Goal: Transaction & Acquisition: Subscribe to service/newsletter

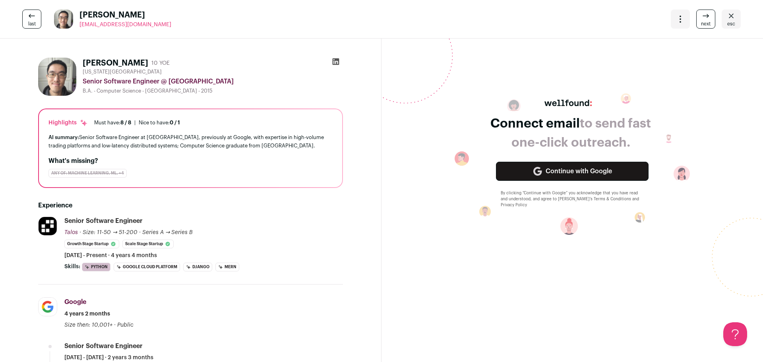
click at [22, 21] on link "last" at bounding box center [31, 19] width 19 height 19
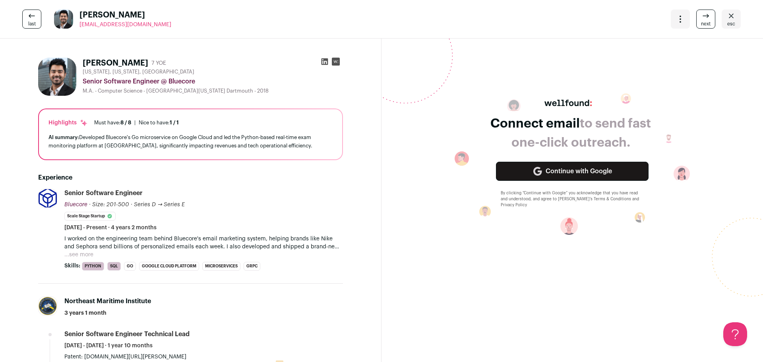
click at [726, 14] on icon "Close" at bounding box center [731, 16] width 10 height 10
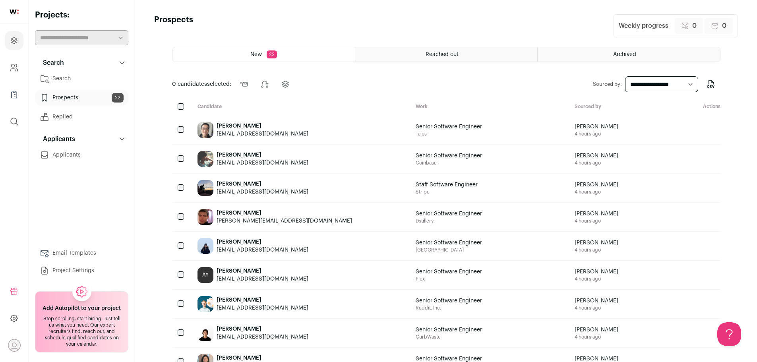
click at [66, 77] on link "Search" at bounding box center [81, 79] width 93 height 16
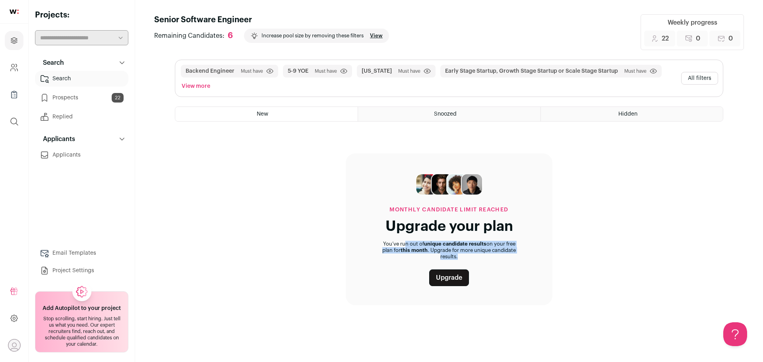
drag, startPoint x: 381, startPoint y: 244, endPoint x: 473, endPoint y: 255, distance: 92.4
click at [473, 255] on p "You’ve run out of unique candidate results on your free plan for this month . U…" at bounding box center [449, 250] width 168 height 19
drag, startPoint x: 491, startPoint y: 258, endPoint x: 377, endPoint y: 246, distance: 114.3
click at [377, 246] on p "You’ve run out of unique candidate results on your free plan for this month . U…" at bounding box center [449, 250] width 168 height 19
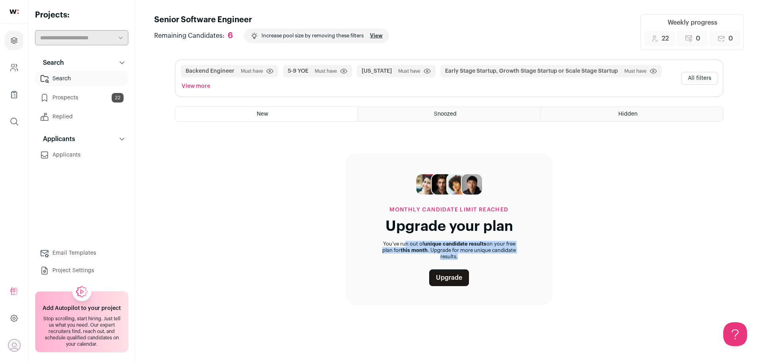
click at [377, 246] on p "You’ve run out of unique candidate results on your free plan for this month . U…" at bounding box center [449, 250] width 168 height 19
click at [386, 246] on p "You’ve run out of unique candidate results on your free plan for this month . U…" at bounding box center [449, 250] width 168 height 19
drag, startPoint x: 400, startPoint y: 251, endPoint x: 433, endPoint y: 254, distance: 33.1
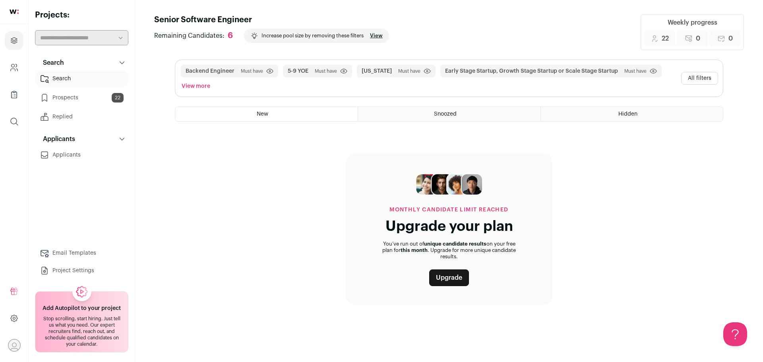
click at [433, 254] on p "You’ve run out of unique candidate results on your free plan for this month . U…" at bounding box center [449, 250] width 168 height 19
drag, startPoint x: 467, startPoint y: 254, endPoint x: 423, endPoint y: 248, distance: 44.6
click at [423, 248] on p "You’ve run out of unique candidate results on your free plan for this month . U…" at bounding box center [449, 250] width 168 height 19
click at [423, 248] on span "this month" at bounding box center [414, 250] width 27 height 5
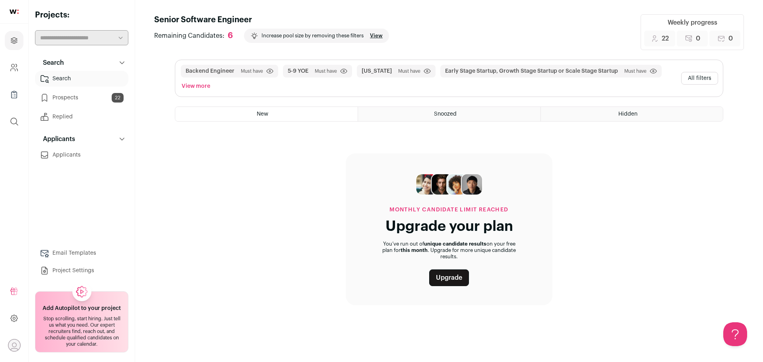
click at [198, 84] on button "View more" at bounding box center [196, 86] width 32 height 11
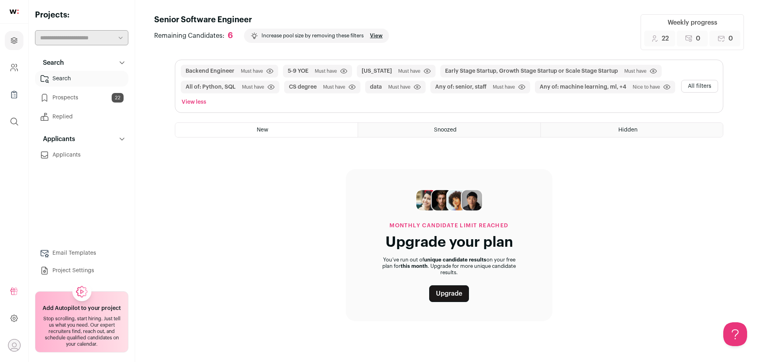
click at [444, 296] on link "Upgrade" at bounding box center [449, 293] width 40 height 17
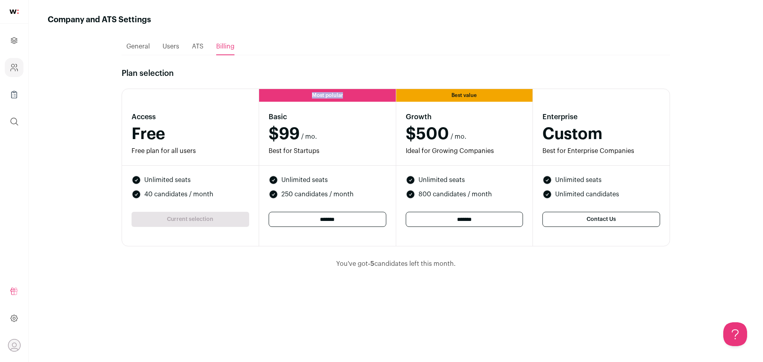
drag, startPoint x: 312, startPoint y: 95, endPoint x: 359, endPoint y: 97, distance: 47.3
click at [359, 97] on div "Most polular" at bounding box center [327, 95] width 137 height 13
click at [278, 130] on span "$99" at bounding box center [284, 134] width 31 height 14
drag, startPoint x: 269, startPoint y: 118, endPoint x: 308, endPoint y: 122, distance: 38.3
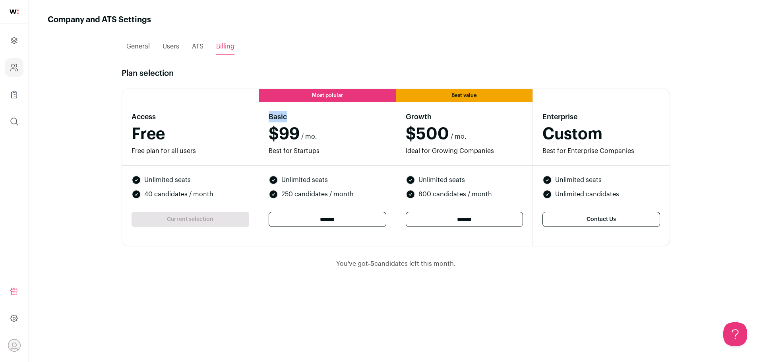
click at [308, 122] on h3 "Basic" at bounding box center [328, 116] width 118 height 11
drag, startPoint x: 279, startPoint y: 182, endPoint x: 344, endPoint y: 185, distance: 65.2
click at [344, 185] on ul "Unlimited seats 250 candidates / month" at bounding box center [328, 187] width 118 height 24
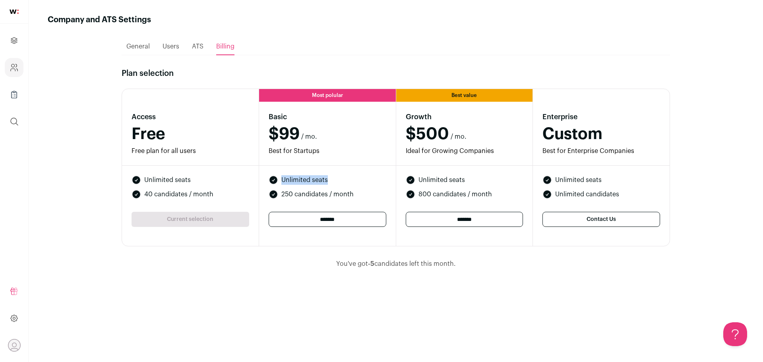
drag, startPoint x: 339, startPoint y: 180, endPoint x: 283, endPoint y: 178, distance: 56.1
click at [283, 178] on li "Unlimited seats" at bounding box center [328, 180] width 118 height 10
click at [283, 178] on span "Unlimited seats" at bounding box center [304, 180] width 46 height 10
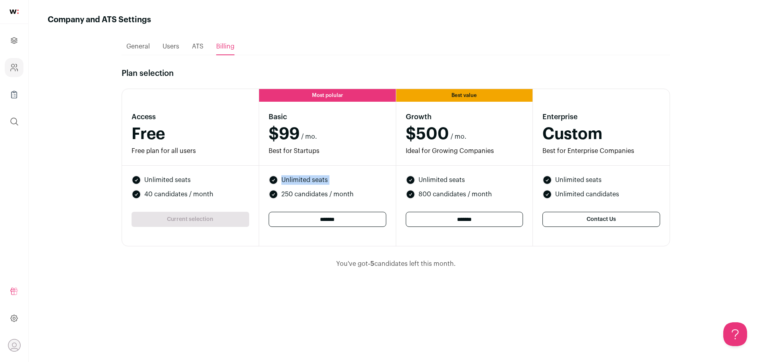
click at [292, 177] on span "Unlimited seats" at bounding box center [304, 180] width 46 height 10
drag, startPoint x: 283, startPoint y: 177, endPoint x: 352, endPoint y: 178, distance: 69.1
click at [352, 178] on li "Unlimited seats" at bounding box center [328, 180] width 118 height 10
drag, startPoint x: 369, startPoint y: 178, endPoint x: 282, endPoint y: 175, distance: 86.7
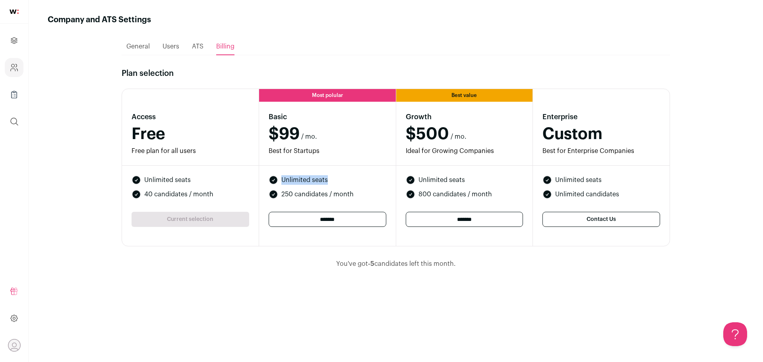
click at [282, 175] on div "Unlimited seats 250 candidates / month *******" at bounding box center [327, 206] width 137 height 80
click at [301, 175] on div "Unlimited seats 250 candidates / month *******" at bounding box center [327, 206] width 137 height 80
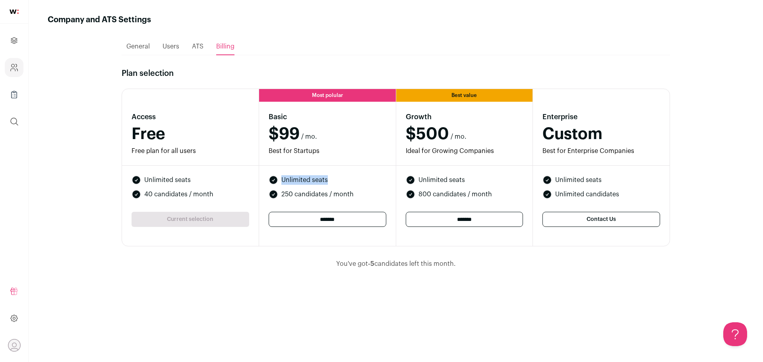
drag, startPoint x: 281, startPoint y: 179, endPoint x: 341, endPoint y: 180, distance: 60.0
click at [341, 180] on li "Unlimited seats" at bounding box center [328, 180] width 118 height 10
drag, startPoint x: 351, startPoint y: 180, endPoint x: 278, endPoint y: 177, distance: 73.5
click at [278, 177] on li "Unlimited seats" at bounding box center [328, 180] width 118 height 10
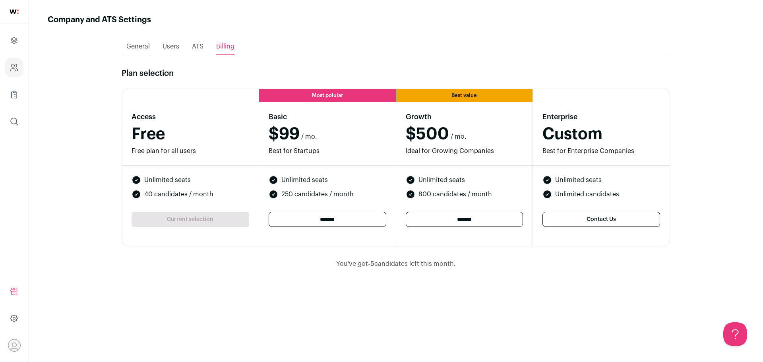
click at [278, 177] on li "Unlimited seats" at bounding box center [328, 180] width 118 height 10
drag, startPoint x: 275, startPoint y: 178, endPoint x: 345, endPoint y: 178, distance: 69.5
click at [345, 178] on li "Unlimited seats" at bounding box center [328, 180] width 118 height 10
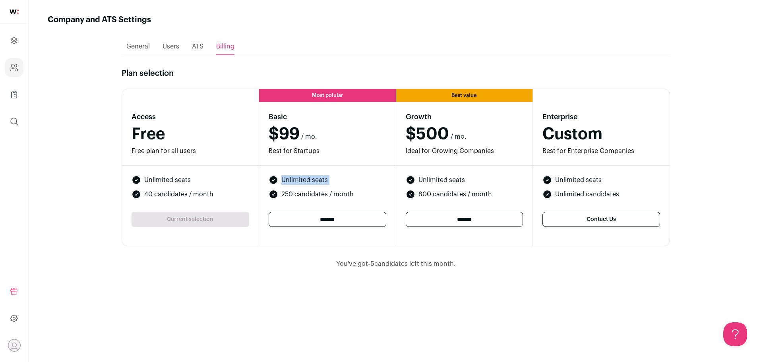
click at [345, 178] on li "Unlimited seats" at bounding box center [328, 180] width 118 height 10
click at [335, 177] on li "Unlimited seats" at bounding box center [328, 180] width 118 height 10
drag, startPoint x: 341, startPoint y: 177, endPoint x: 284, endPoint y: 176, distance: 57.6
click at [284, 176] on li "Unlimited seats" at bounding box center [328, 180] width 118 height 10
click at [284, 176] on span "Unlimited seats" at bounding box center [304, 180] width 46 height 10
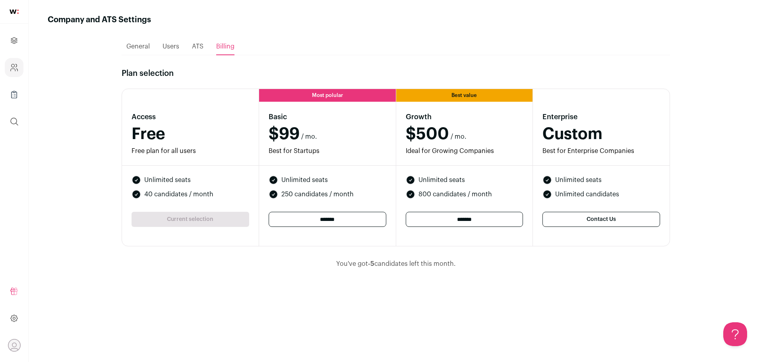
click at [283, 174] on div "Unlimited seats 250 candidates / month *******" at bounding box center [327, 206] width 137 height 80
click at [270, 170] on div "Unlimited seats 250 candidates / month *******" at bounding box center [327, 206] width 137 height 80
drag, startPoint x: 271, startPoint y: 178, endPoint x: 352, endPoint y: 177, distance: 81.9
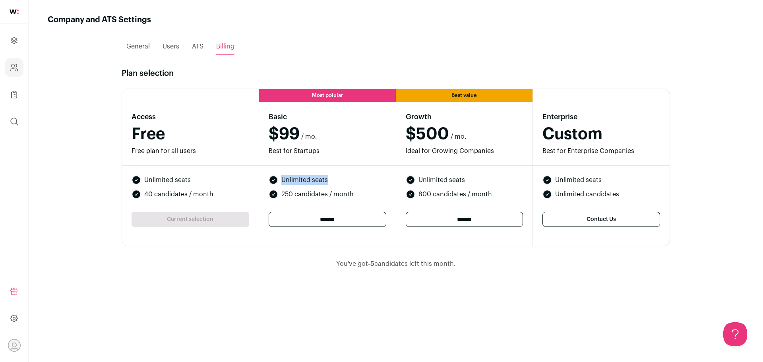
click at [352, 177] on li "Unlimited seats" at bounding box center [328, 180] width 118 height 10
drag, startPoint x: 340, startPoint y: 178, endPoint x: 263, endPoint y: 175, distance: 77.1
click at [263, 175] on div "Unlimited seats 250 candidates / month *******" at bounding box center [327, 206] width 137 height 80
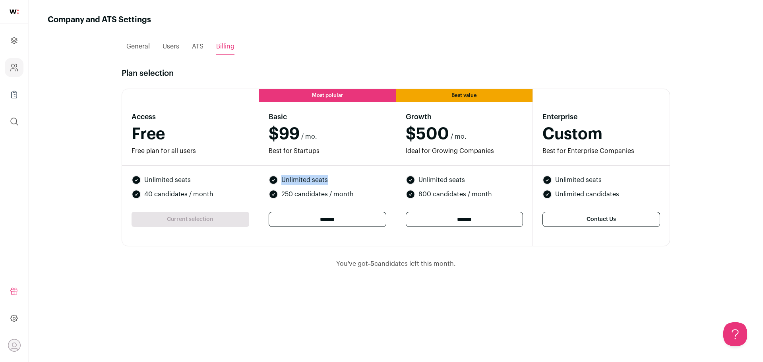
drag, startPoint x: 259, startPoint y: 175, endPoint x: 330, endPoint y: 176, distance: 70.7
click at [330, 176] on div "Unlimited seats 250 candidates / month *******" at bounding box center [327, 206] width 137 height 80
click at [339, 176] on li "Unlimited seats" at bounding box center [328, 180] width 118 height 10
click at [191, 44] on ul "General Users ATS Billing" at bounding box center [396, 46] width 548 height 17
click at [197, 46] on span "ATS" at bounding box center [198, 46] width 12 height 6
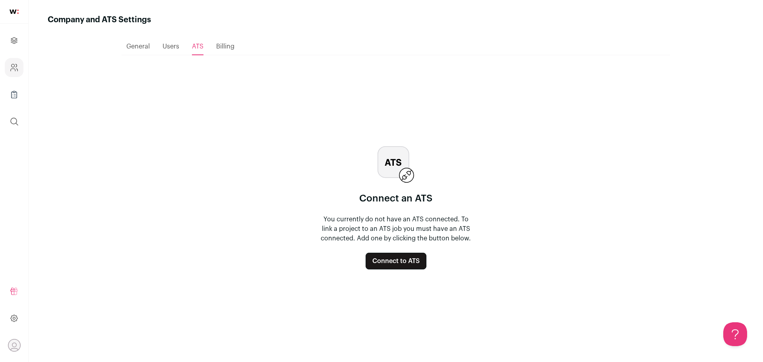
click at [178, 50] on span "Users" at bounding box center [171, 46] width 17 height 6
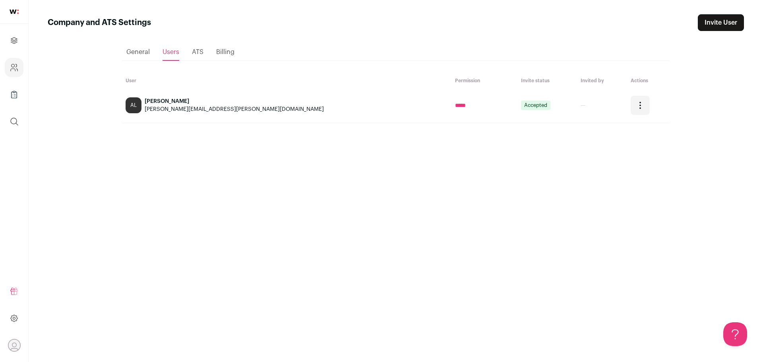
click at [132, 50] on span "General" at bounding box center [137, 52] width 23 height 6
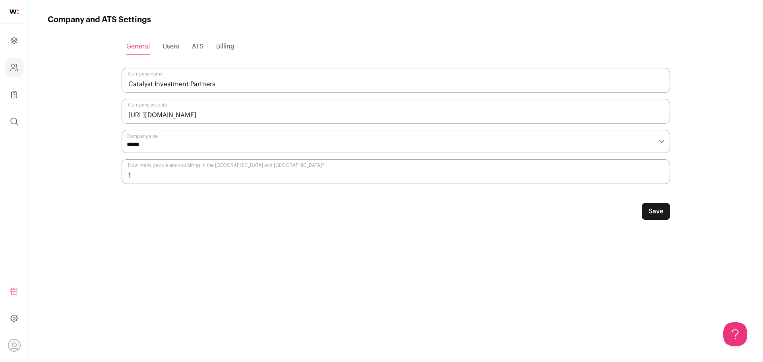
click at [225, 45] on span "Billing" at bounding box center [225, 46] width 18 height 6
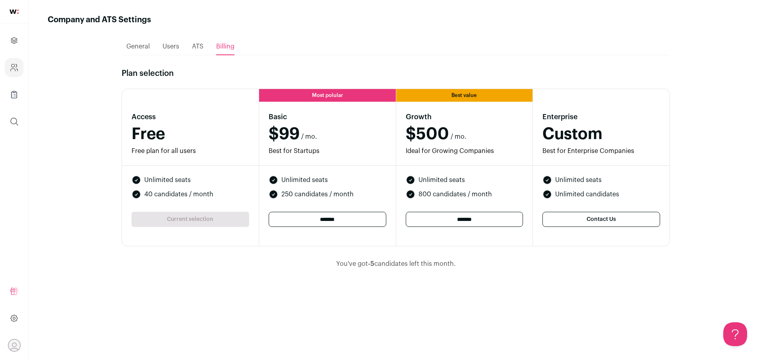
drag, startPoint x: 263, startPoint y: 116, endPoint x: 336, endPoint y: 142, distance: 76.8
click at [336, 142] on div "Basic $99 / mo. Best for Startups" at bounding box center [327, 134] width 137 height 64
drag, startPoint x: 339, startPoint y: 149, endPoint x: 265, endPoint y: 114, distance: 82.3
click at [265, 114] on div "Basic $99 / mo. Best for Startups" at bounding box center [327, 134] width 137 height 64
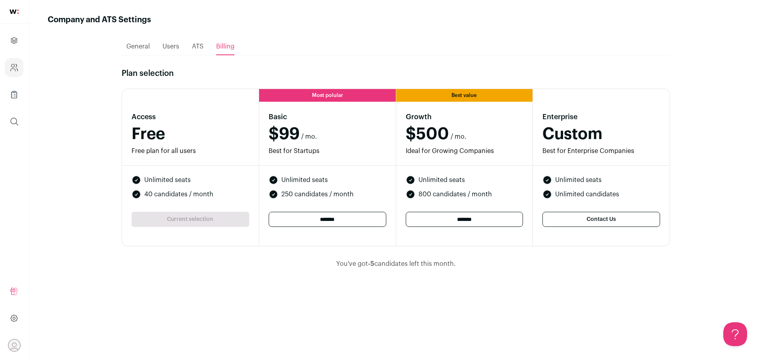
click at [265, 114] on div "Basic $99 / mo. Best for Startups" at bounding box center [327, 134] width 137 height 64
